Goal: Find specific page/section: Find specific page/section

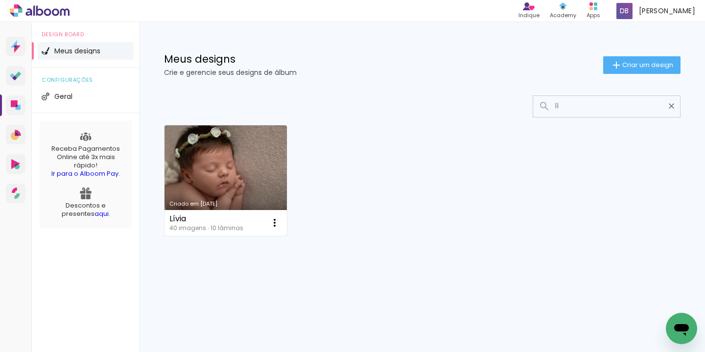
type input "l"
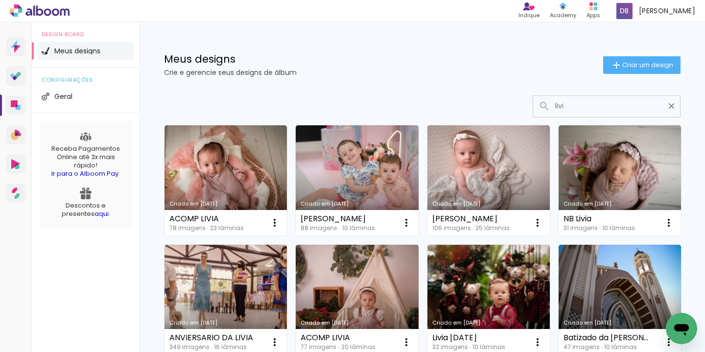
type input "livi"
type paper-input "livi"
click at [287, 274] on link "Criado em [DATE]" at bounding box center [225, 300] width 122 height 111
